Goal: Information Seeking & Learning: Learn about a topic

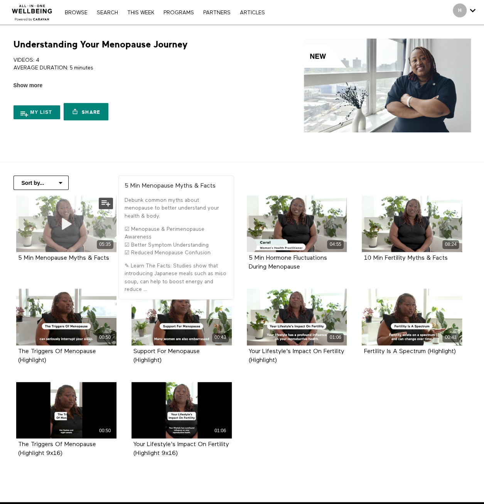
click at [57, 222] on icon at bounding box center [66, 224] width 23 height 14
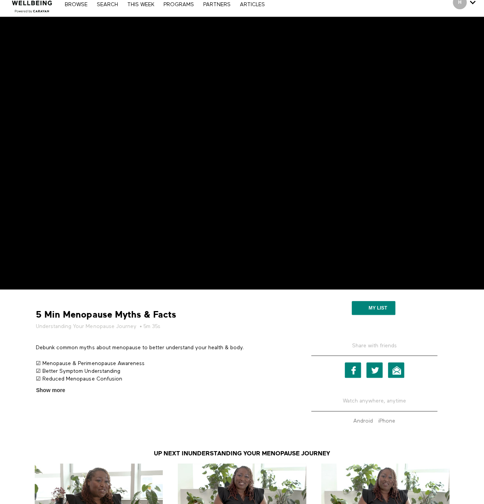
scroll to position [7, 0]
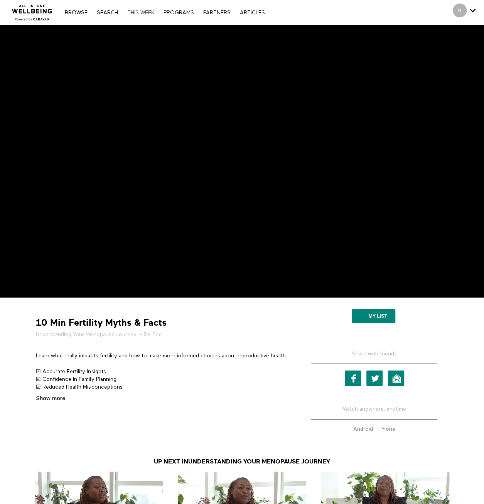
click at [136, 12] on link "THIS WEEK" at bounding box center [140, 12] width 35 height 5
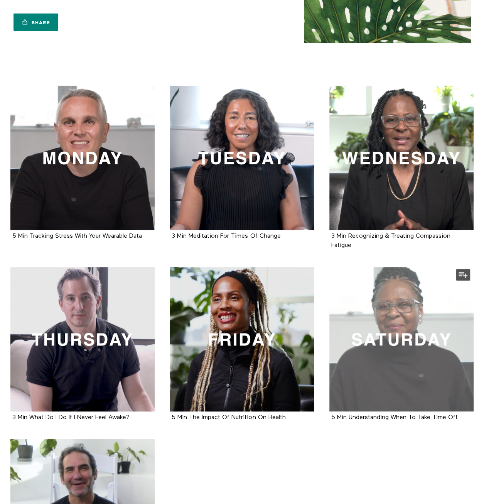
scroll to position [116, 0]
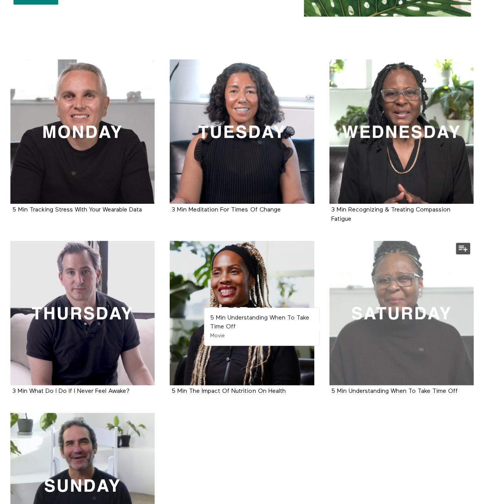
click at [394, 321] on div at bounding box center [402, 313] width 144 height 144
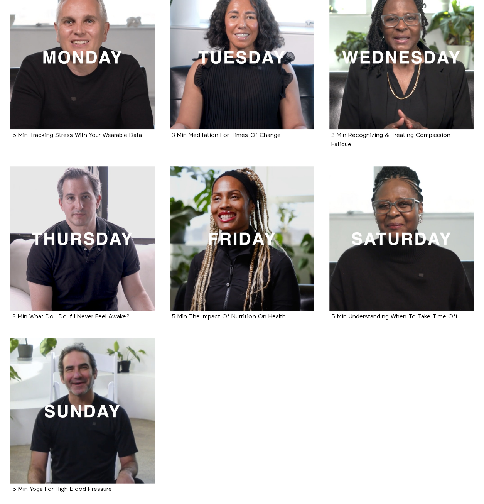
scroll to position [193, 0]
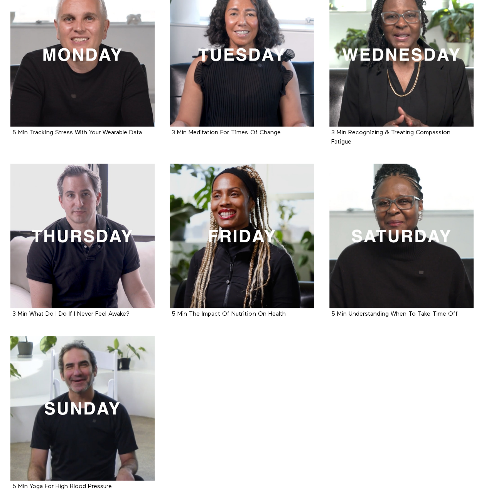
click at [303, 386] on ul "5 Min Tracking Stress With Your Wearable Data Movie 3 Min Meditation For Times …" at bounding box center [242, 245] width 479 height 526
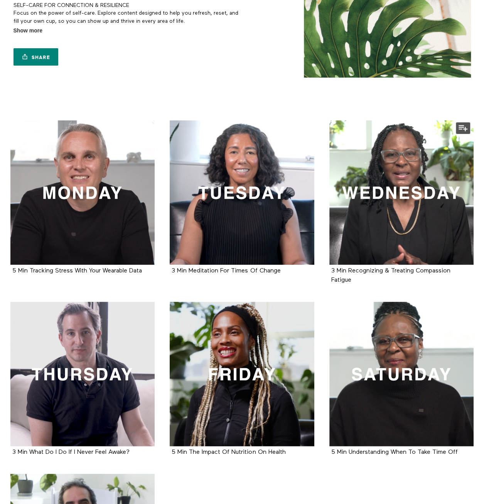
scroll to position [0, 0]
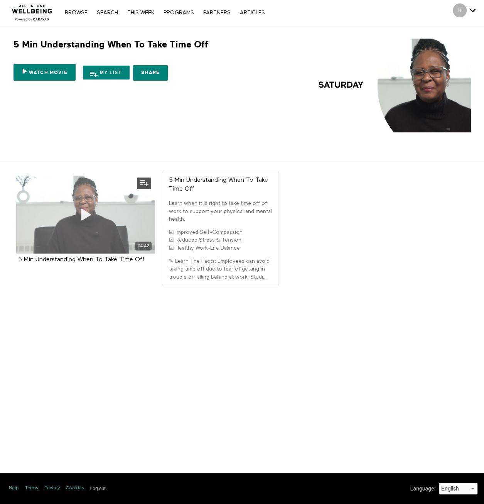
drag, startPoint x: 83, startPoint y: 211, endPoint x: 87, endPoint y: 212, distance: 4.9
click at [83, 211] on icon at bounding box center [85, 215] width 23 height 14
